Goal: Information Seeking & Learning: Check status

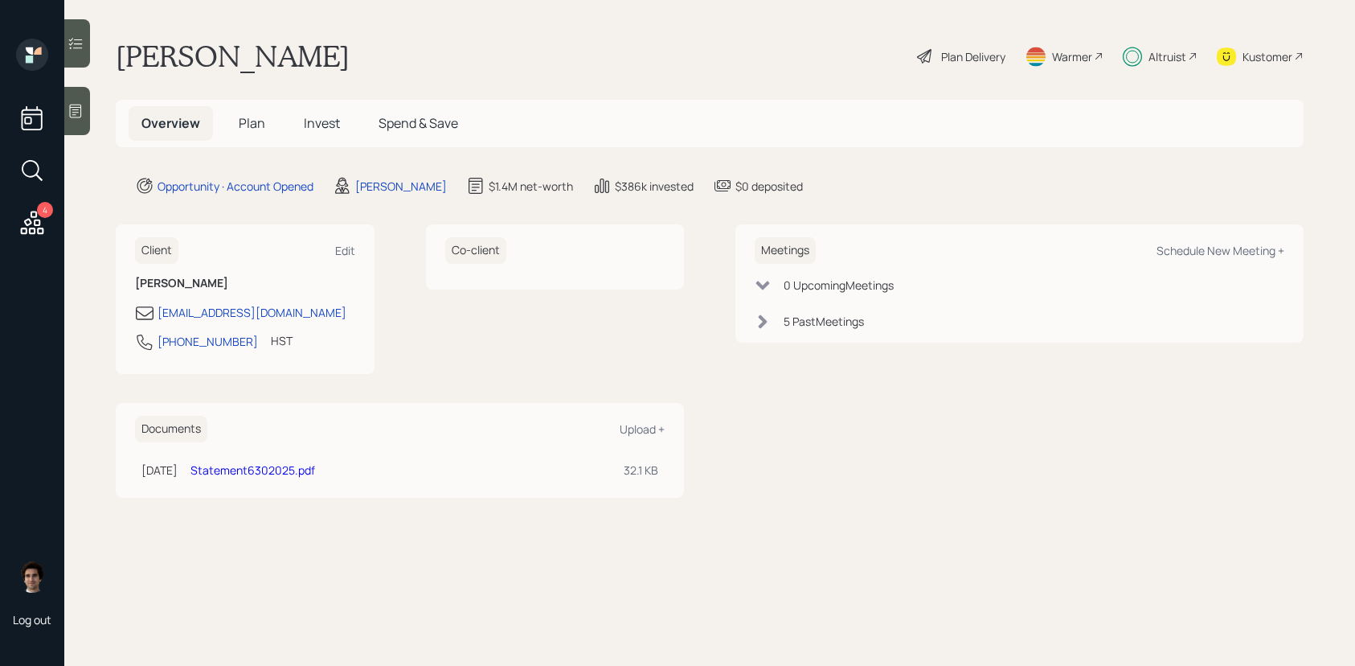
click at [299, 109] on h5 "Invest" at bounding box center [322, 123] width 62 height 35
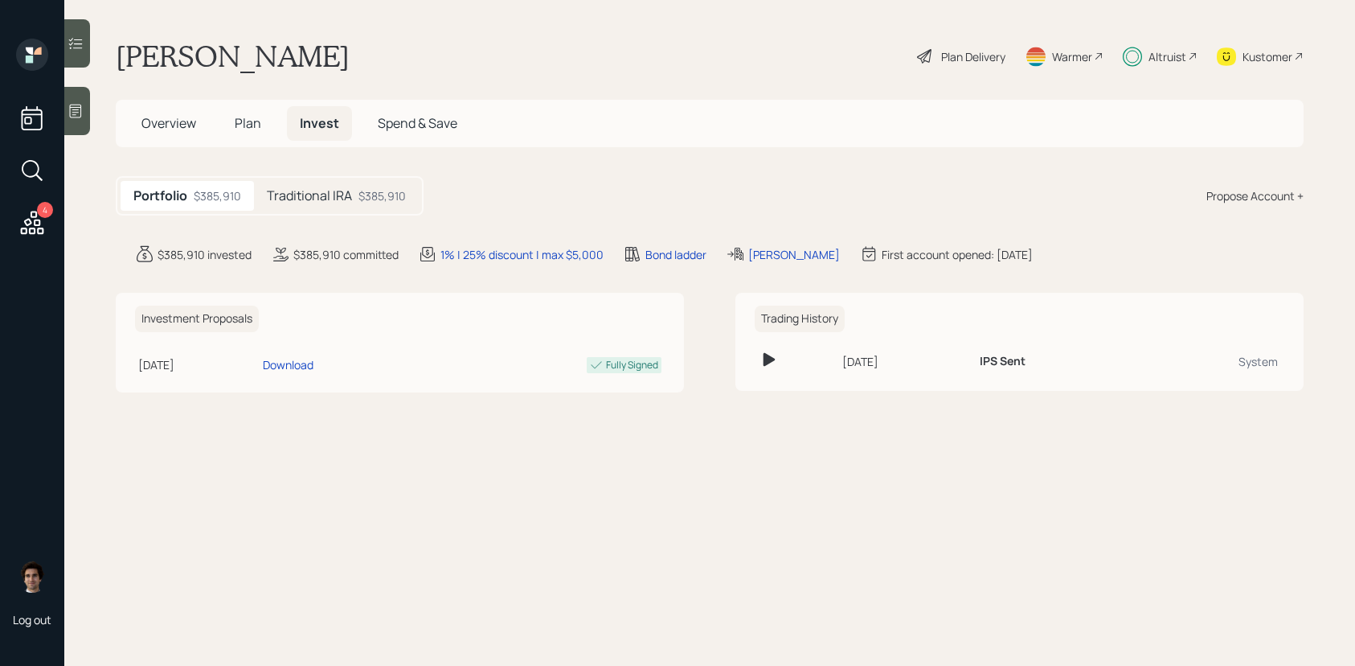
click at [260, 117] on span "Plan" at bounding box center [248, 123] width 27 height 18
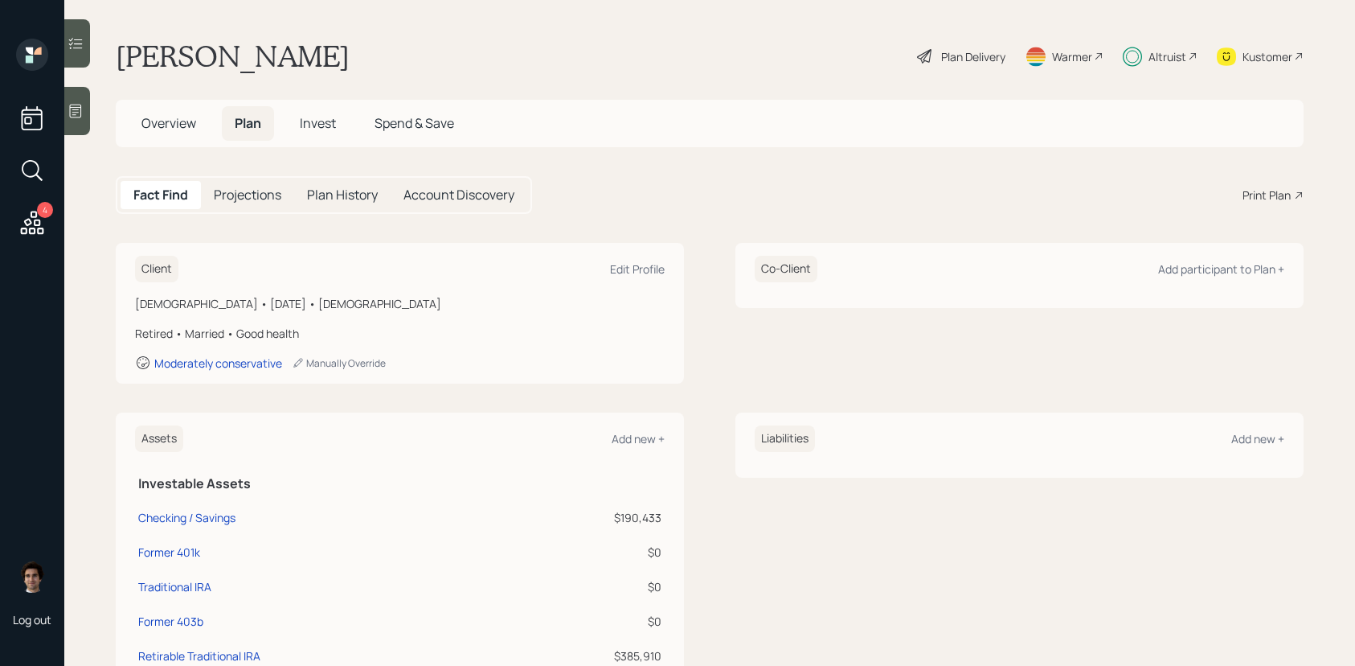
click at [333, 117] on span "Invest" at bounding box center [318, 123] width 36 height 18
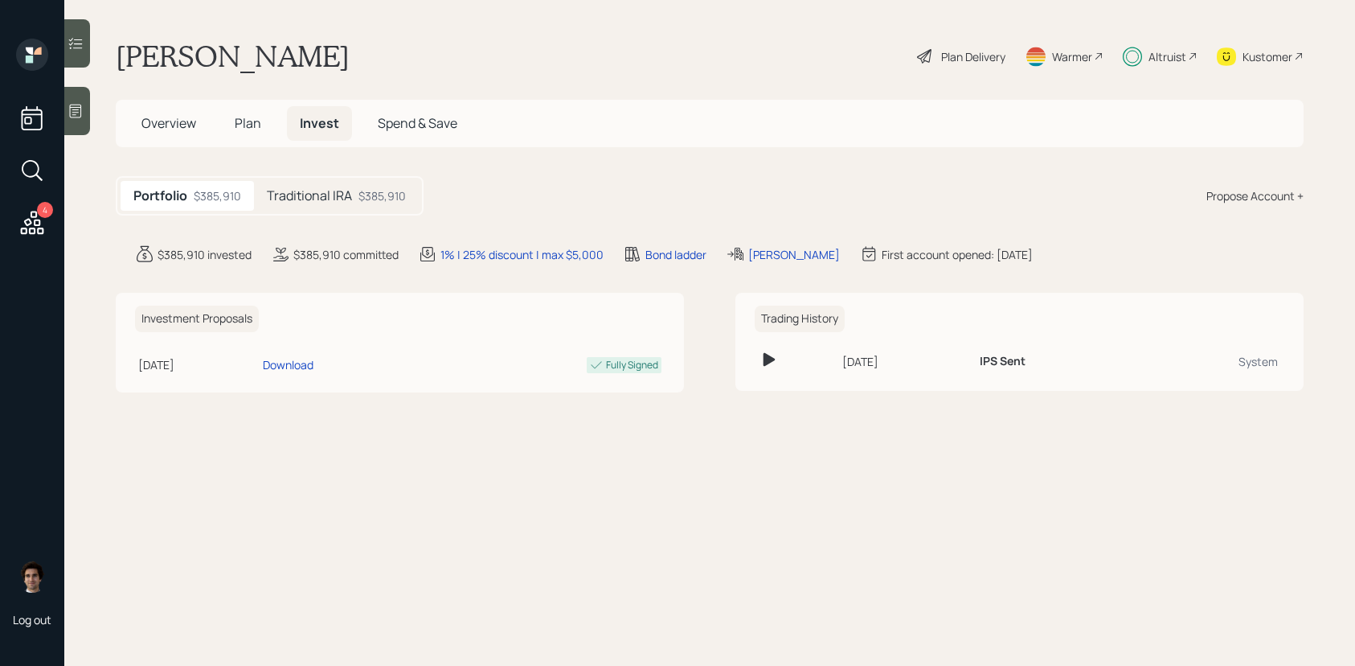
click at [394, 205] on div "Traditional IRA $385,910" at bounding box center [336, 196] width 165 height 30
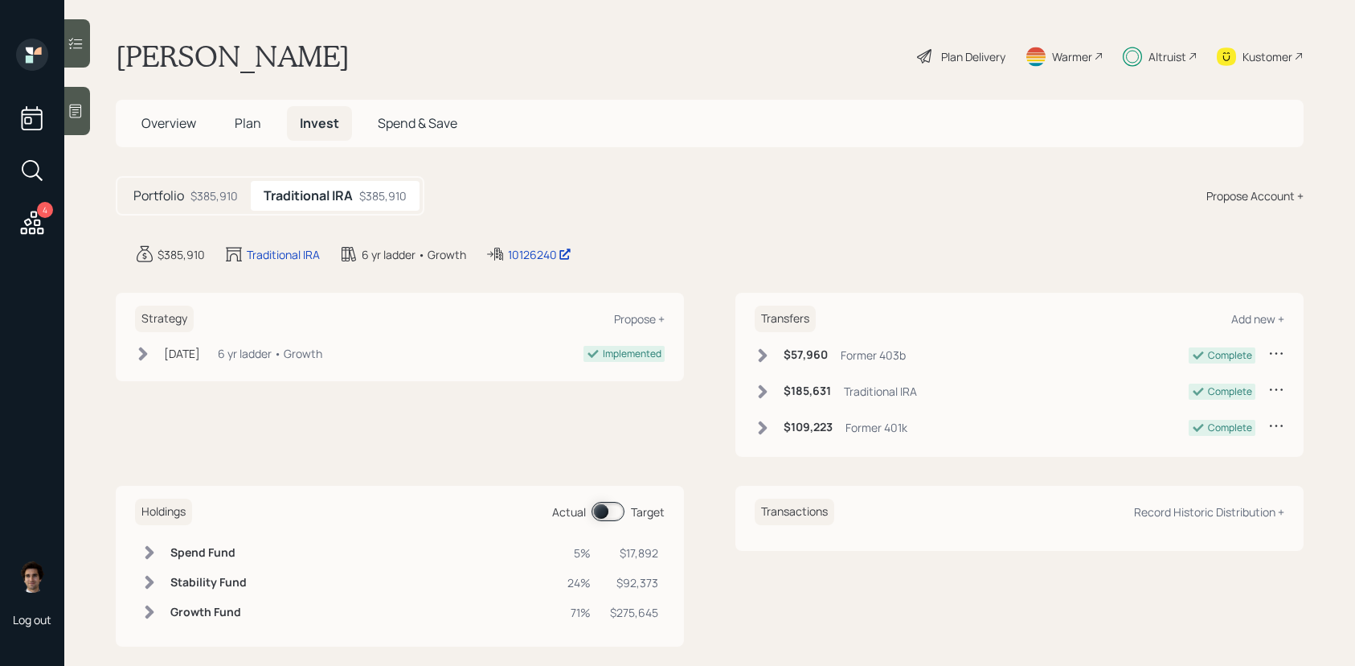
click at [551, 273] on main "[PERSON_NAME] Plan Delivery Warmer Altruist Kustomer Overview Plan Invest Spend…" at bounding box center [709, 333] width 1291 height 666
click at [551, 259] on div "10126240" at bounding box center [540, 254] width 64 height 17
